Goal: Information Seeking & Learning: Learn about a topic

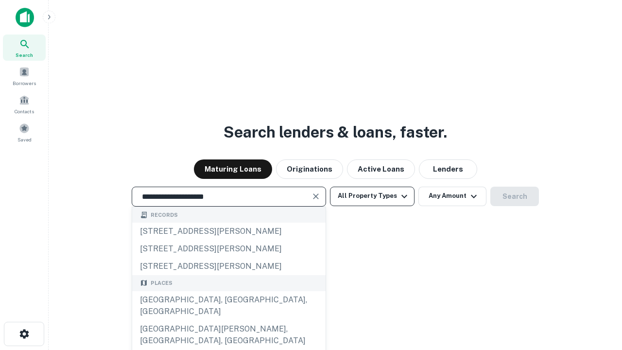
click at [228, 320] on div "[GEOGRAPHIC_DATA], [GEOGRAPHIC_DATA], [GEOGRAPHIC_DATA]" at bounding box center [228, 305] width 193 height 29
click at [372, 196] on button "All Property Types" at bounding box center [372, 196] width 85 height 19
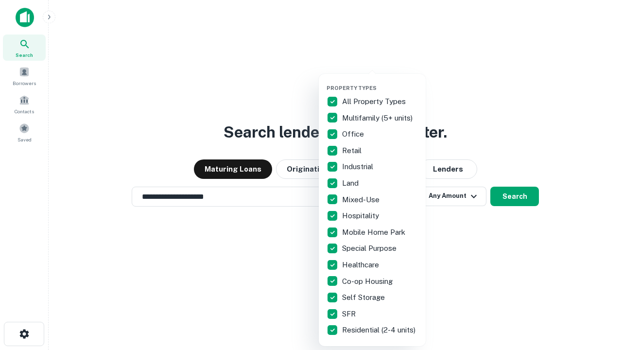
type input "**********"
click at [380, 82] on button "button" at bounding box center [379, 82] width 107 height 0
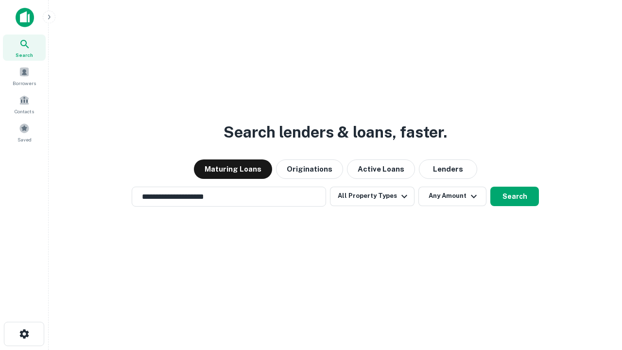
scroll to position [6, 117]
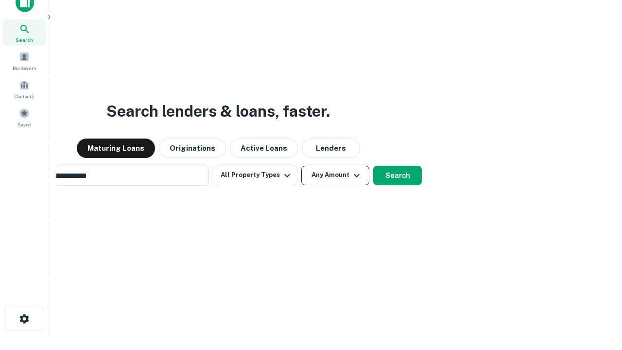
click at [301, 166] on button "Any Amount" at bounding box center [335, 175] width 68 height 19
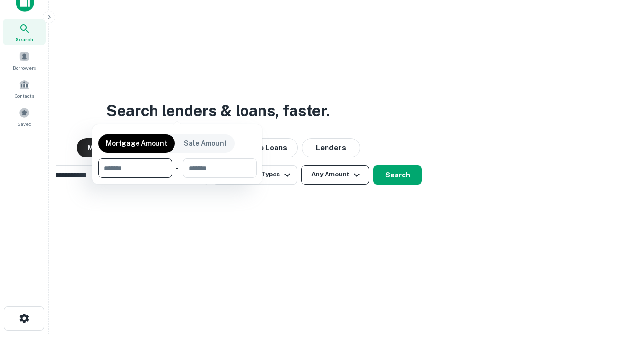
scroll to position [70, 275]
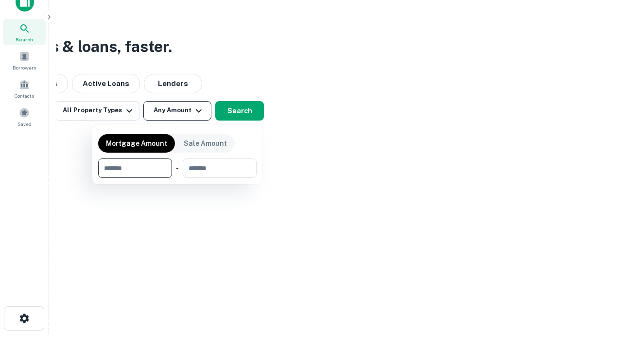
type input "*******"
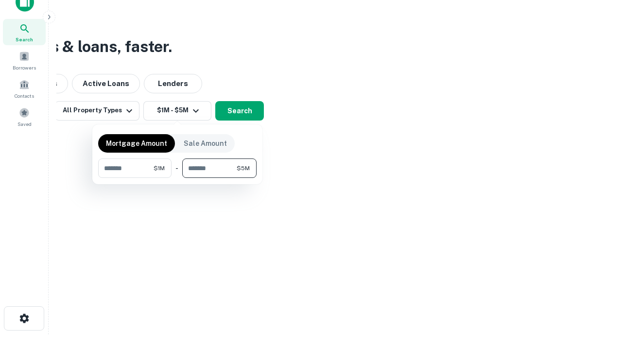
type input "*******"
click at [177, 178] on button "button" at bounding box center [177, 178] width 158 height 0
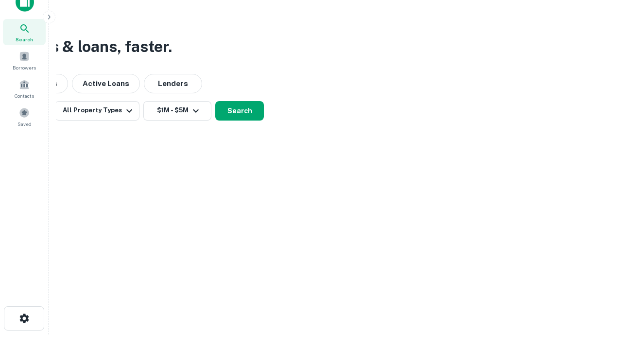
scroll to position [6, 179]
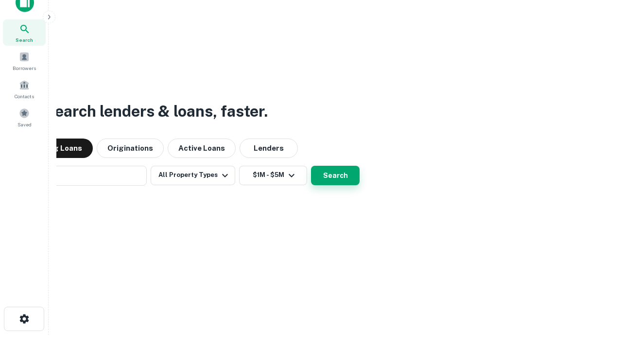
click at [311, 166] on button "Search" at bounding box center [335, 175] width 49 height 19
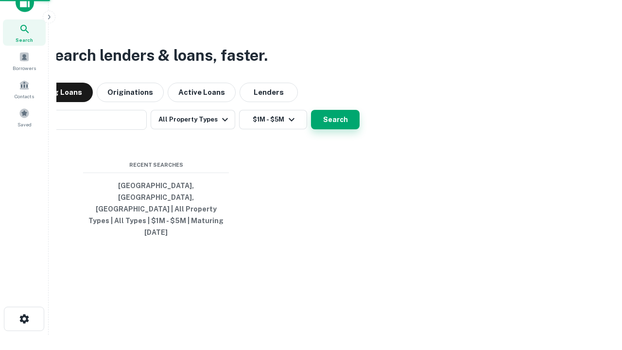
scroll to position [26, 275]
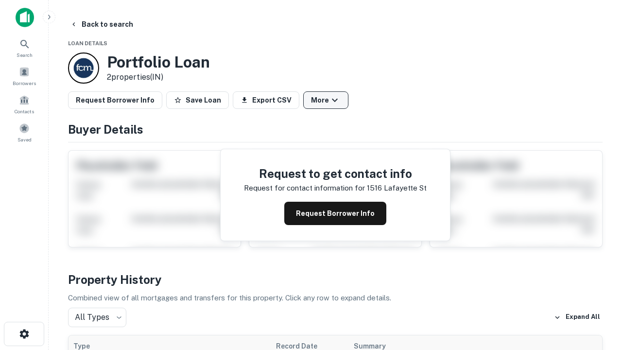
click at [325, 100] on button "More" at bounding box center [325, 99] width 45 height 17
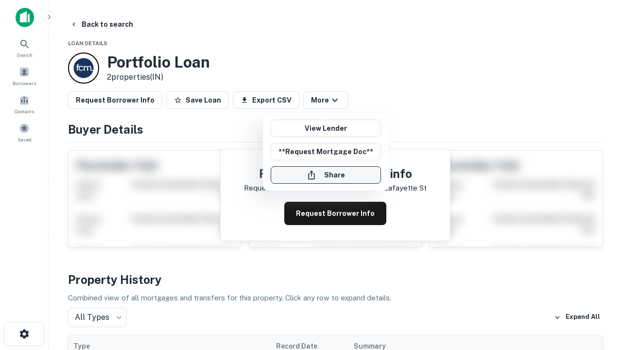
click at [325, 175] on button "Share" at bounding box center [326, 174] width 110 height 17
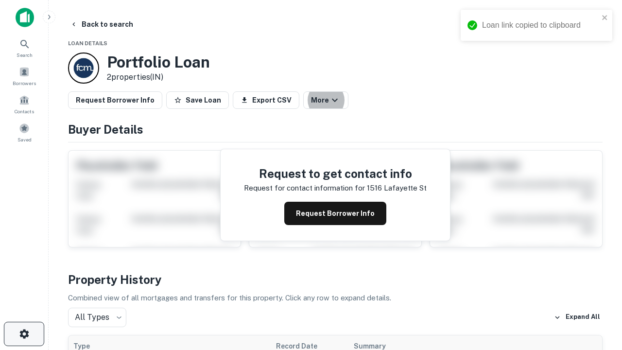
click at [24, 334] on icon "button" at bounding box center [24, 334] width 12 height 12
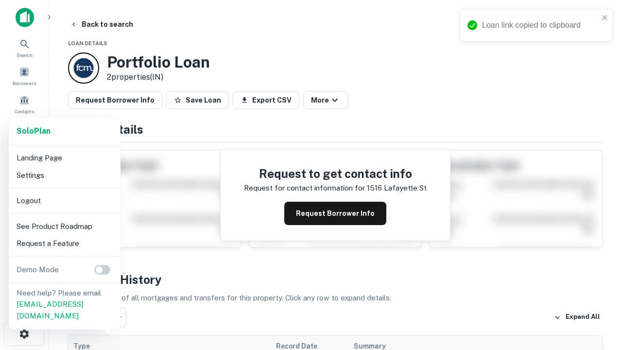
click at [64, 200] on li "Logout" at bounding box center [65, 200] width 104 height 17
